Goal: Check status: Check status

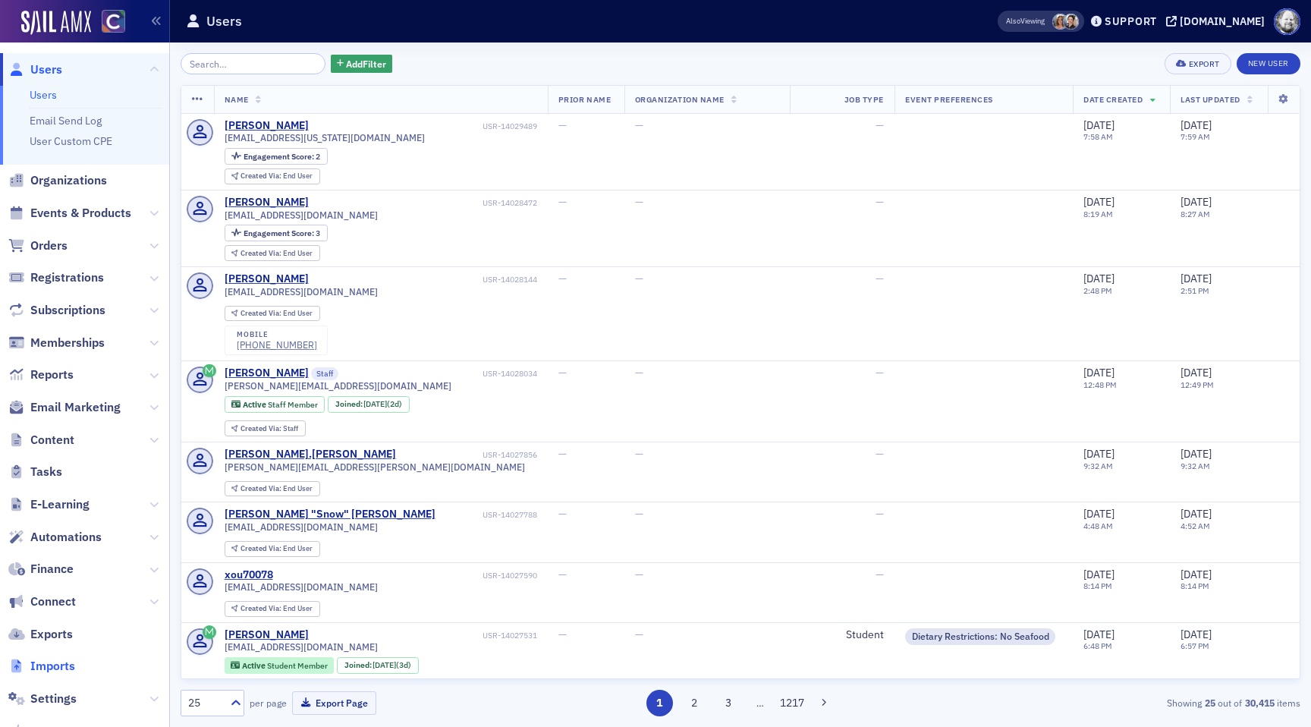
click at [64, 663] on span "Imports" at bounding box center [52, 666] width 45 height 17
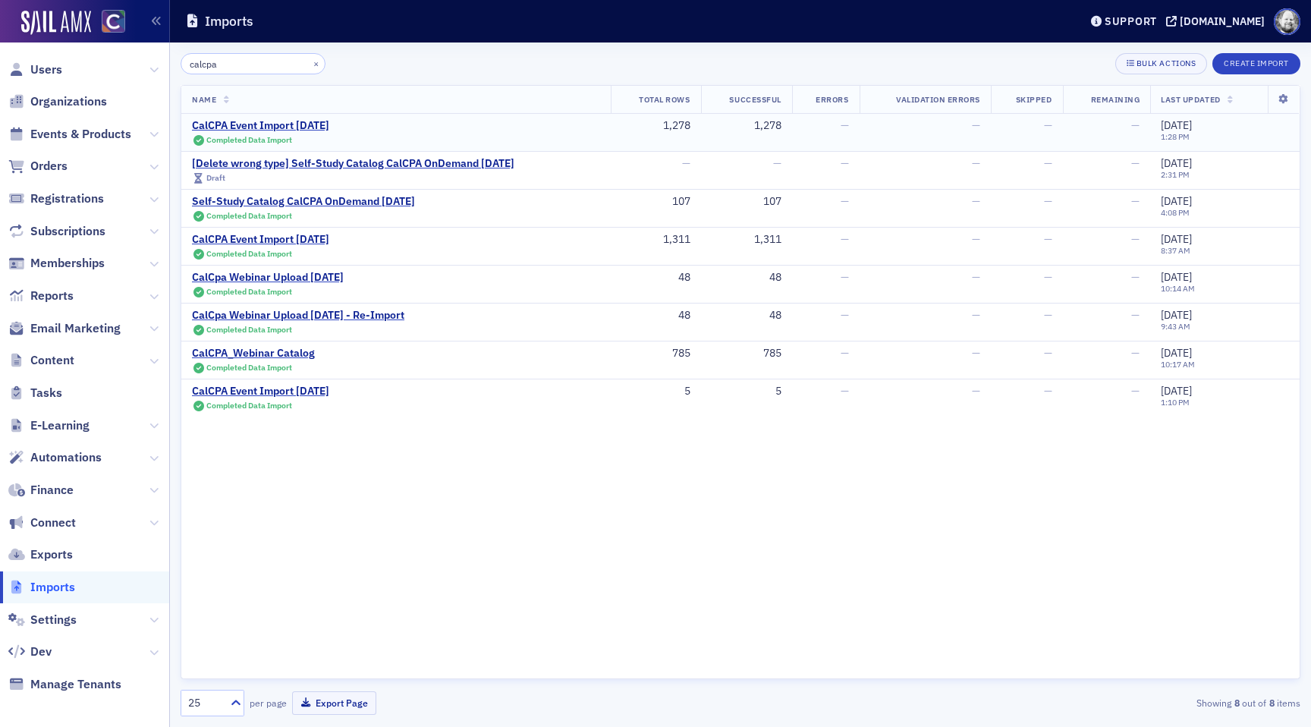
type input "calcpa"
click at [338, 117] on td "CalCPA Event Import [DATE] Completed Data Import" at bounding box center [395, 133] width 429 height 38
click at [329, 120] on div "CalCPA Event Import [DATE]" at bounding box center [260, 126] width 137 height 14
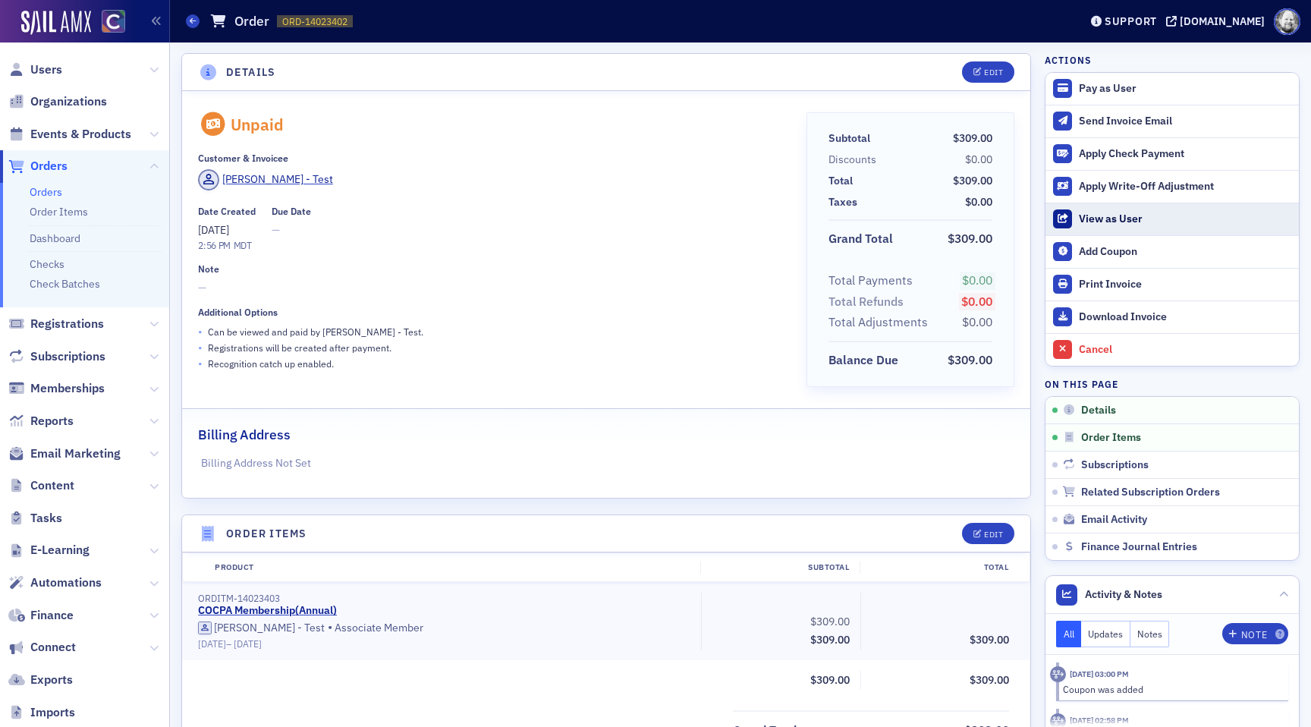
click at [1096, 227] on button "View as User" at bounding box center [1171, 219] width 253 height 33
